Goal: Check status

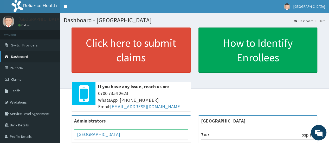
click at [23, 55] on span "Dashboard" at bounding box center [19, 56] width 17 height 5
click at [18, 81] on span "Claims" at bounding box center [16, 79] width 10 height 5
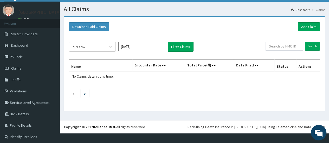
scroll to position [12, 0]
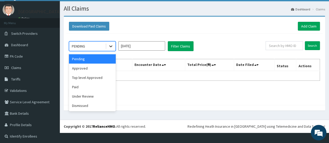
click at [108, 47] on icon at bounding box center [110, 46] width 5 height 5
click at [93, 68] on div "Approved" at bounding box center [92, 68] width 47 height 9
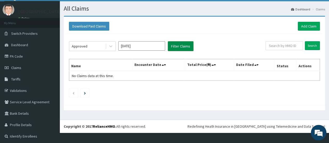
click at [170, 44] on button "Filter Claims" at bounding box center [181, 46] width 26 height 10
click at [182, 44] on button "Filter Claims" at bounding box center [181, 46] width 26 height 10
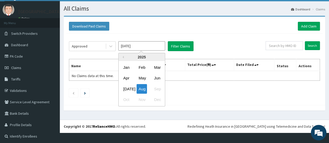
click at [155, 48] on input "Aug 2025" at bounding box center [141, 45] width 47 height 9
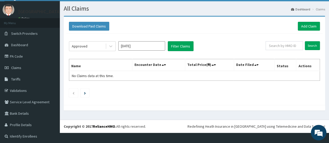
click at [198, 43] on div "Approved Aug 2025 Filter Claims" at bounding box center [167, 46] width 197 height 10
click at [184, 44] on button "Filter Claims" at bounding box center [181, 46] width 26 height 10
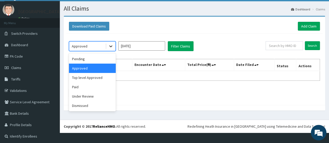
click at [107, 47] on div at bounding box center [110, 46] width 9 height 9
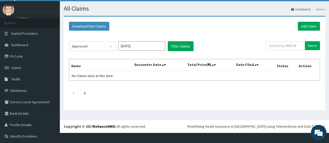
click at [176, 34] on div "Approved Aug 2025 Filter Claims Search Name Encounter Date Total Price(₦) Date …" at bounding box center [194, 68] width 256 height 69
click at [178, 44] on button "Filter Claims" at bounding box center [181, 46] width 26 height 10
click at [164, 64] on icon at bounding box center [165, 65] width 2 height 4
